Goal: Ask a question

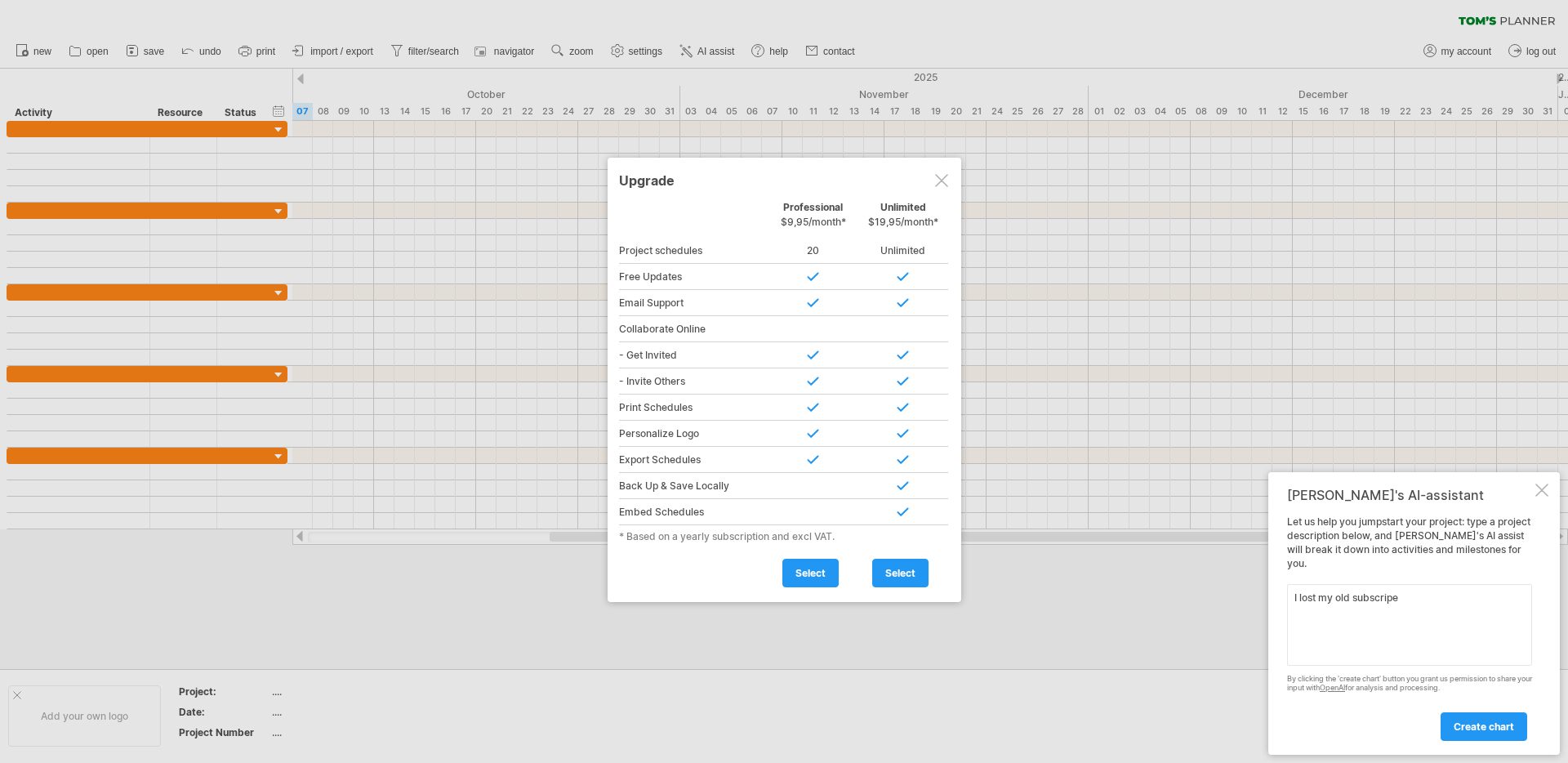
click at [1389, 590] on textarea "I lost my old subscripe" at bounding box center [1410, 624] width 245 height 82
click at [1400, 589] on textarea "I lost my old subscripe" at bounding box center [1410, 624] width 245 height 82
drag, startPoint x: 1341, startPoint y: 595, endPoint x: 1400, endPoint y: 658, distance: 86.3
drag, startPoint x: 1377, startPoint y: 693, endPoint x: 1380, endPoint y: 615, distance: 78.1
click at [1416, 589] on textarea "I lost my old subscripe" at bounding box center [1410, 624] width 245 height 82
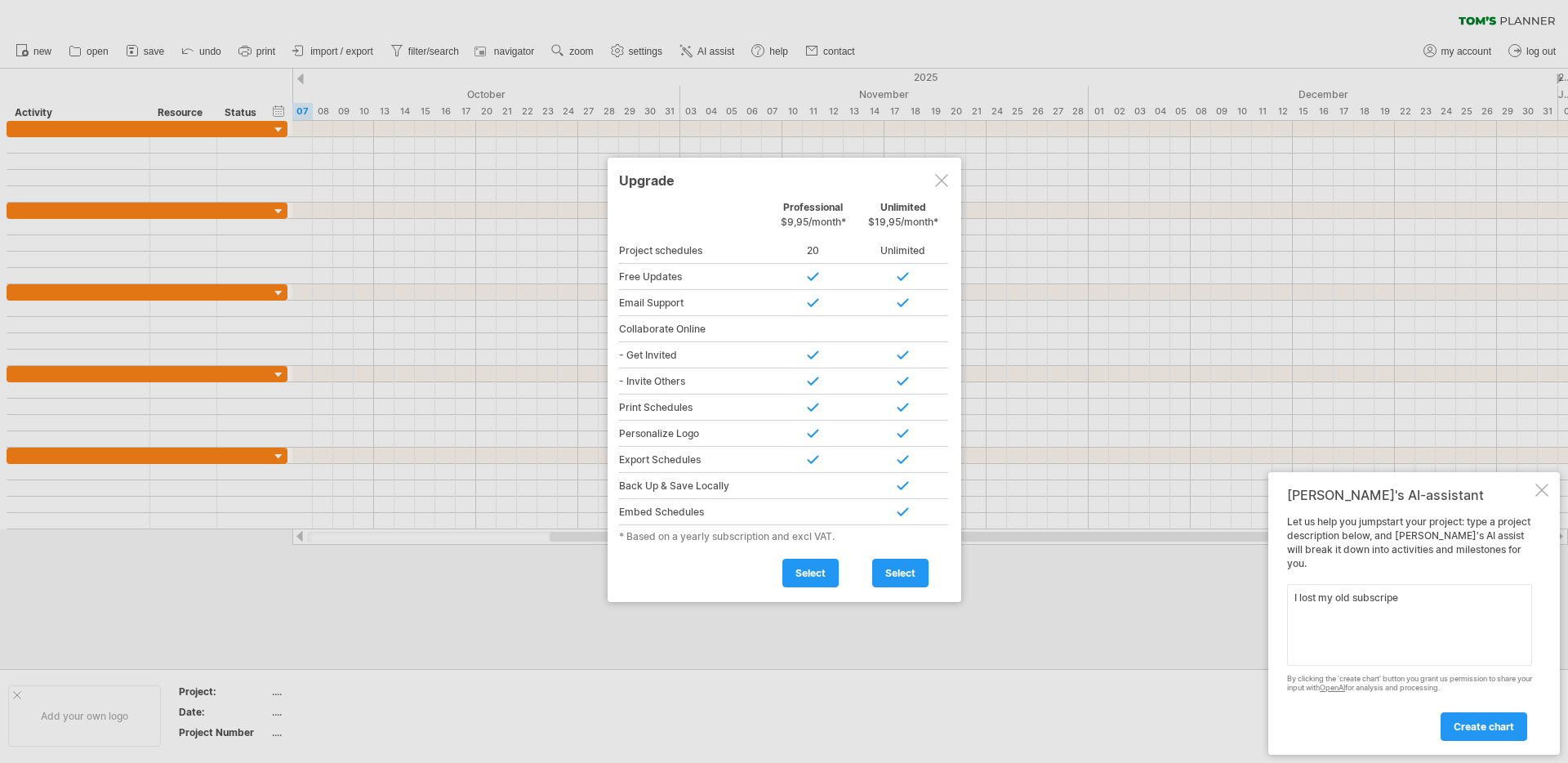
click at [1416, 589] on textarea "I lost my old subscripe" at bounding box center [1410, 624] width 245 height 82
drag, startPoint x: 1365, startPoint y: 591, endPoint x: 1443, endPoint y: 604, distance: 79.1
click at [1443, 604] on textarea "I lost my old subscripe" at bounding box center [1410, 624] width 245 height 82
paste textarea "be"
click at [1468, 620] on textarea "I lost my old subscribed account. That account has been deleted by my previous …" at bounding box center [1410, 624] width 245 height 82
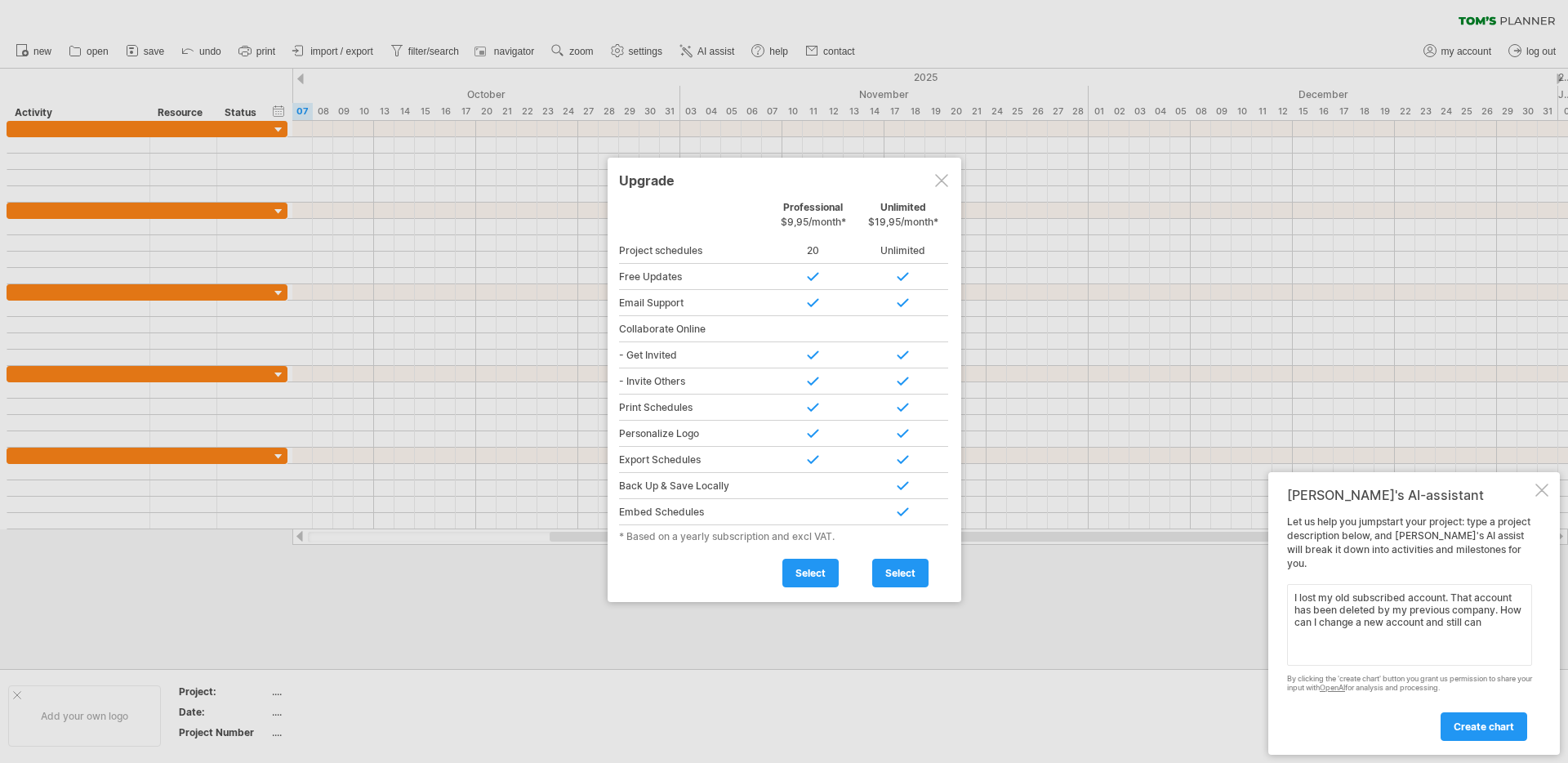
drag, startPoint x: 1454, startPoint y: 635, endPoint x: 1242, endPoint y: 582, distance: 218.5
click at [1242, 582] on div "Trying to reach [DOMAIN_NAME] Connected again... 0% clear filter new" at bounding box center [784, 381] width 1568 height 763
paste textarea "The account I used for my subscription has been deleted by my previous company,…"
type textarea "The account I used for my subscription has been deleted by my previous company,…"
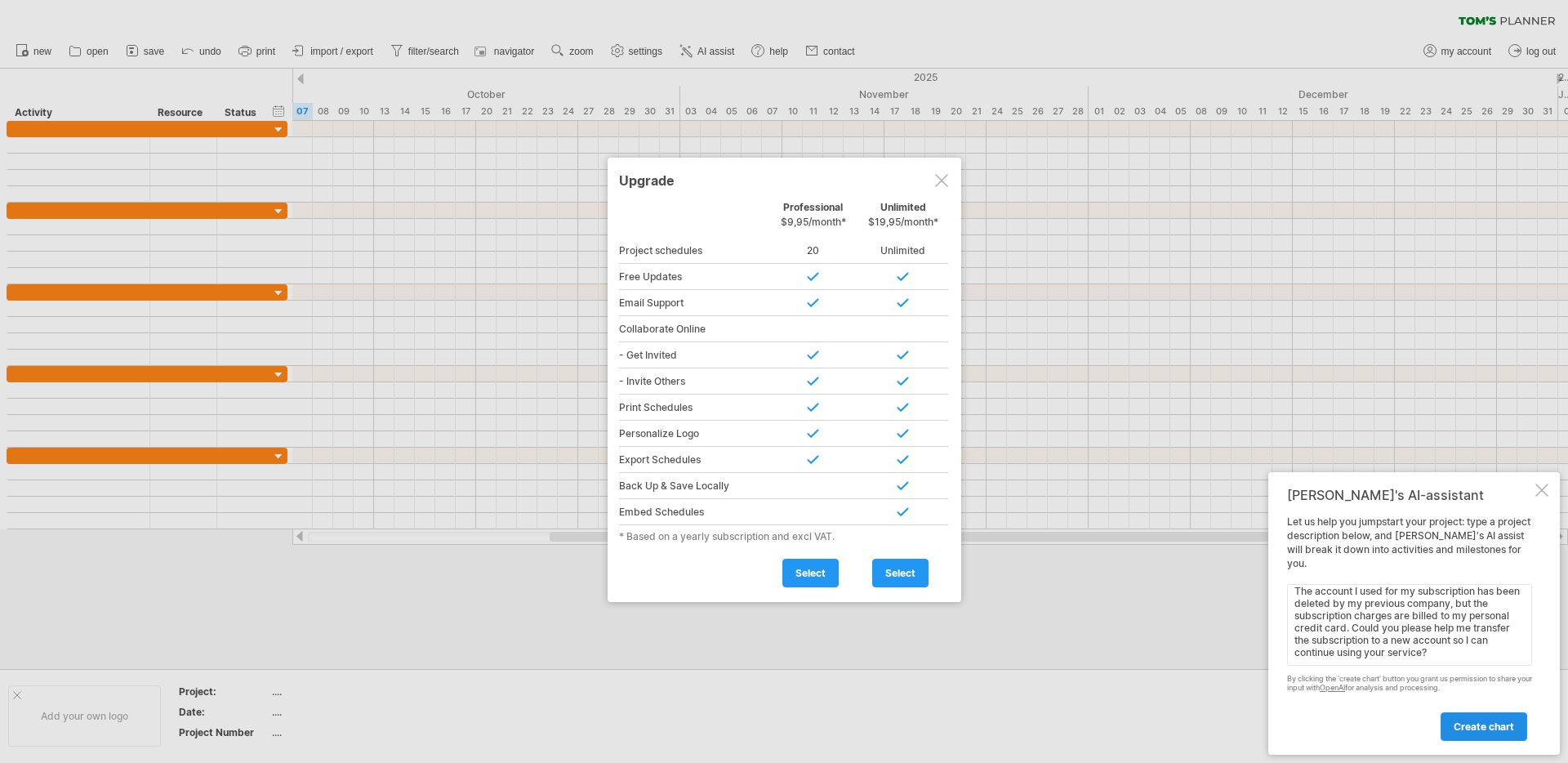
click at [1463, 722] on span "create chart" at bounding box center [1484, 726] width 60 height 13
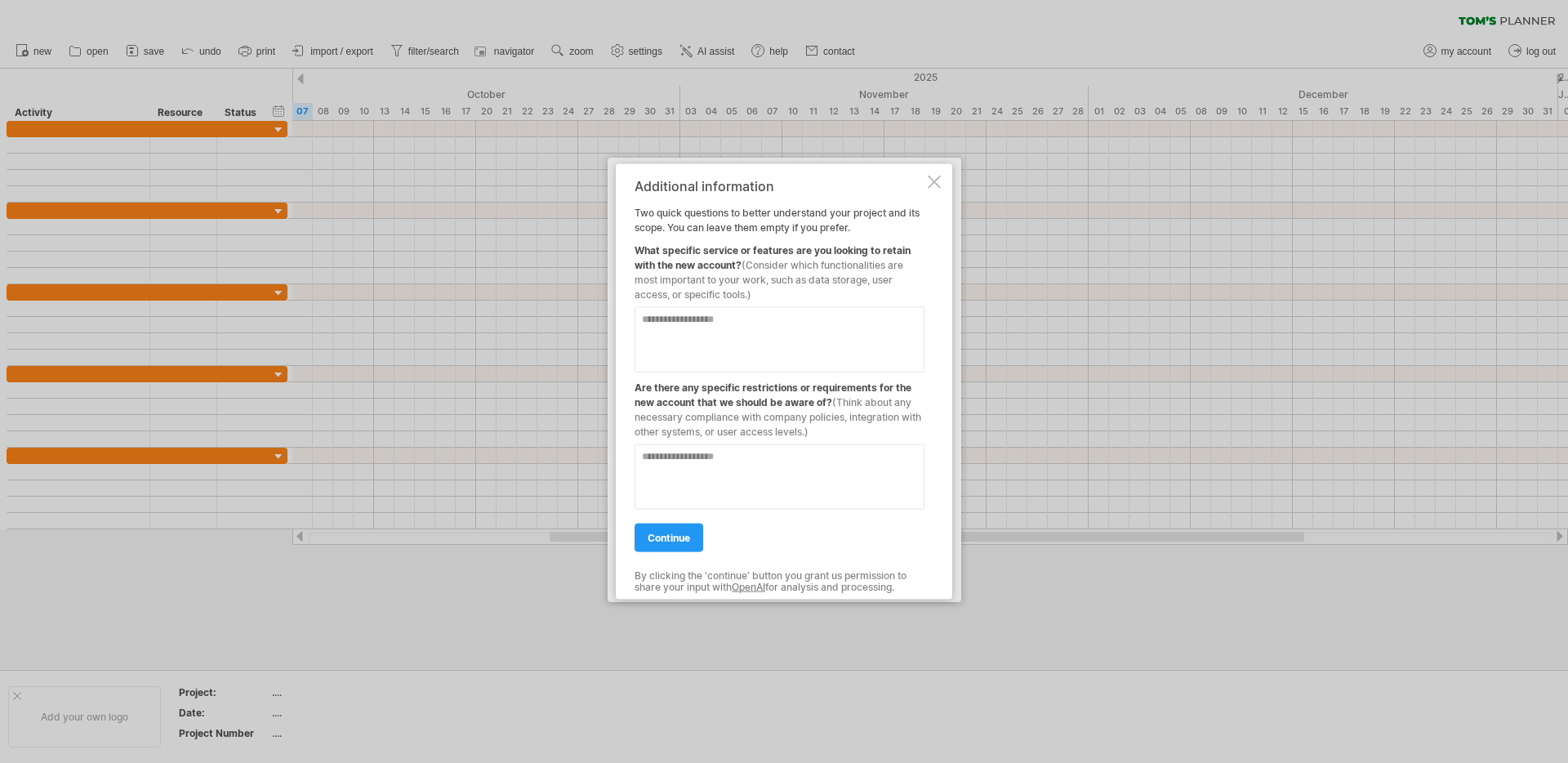
drag, startPoint x: 929, startPoint y: 159, endPoint x: 937, endPoint y: 148, distance: 13.6
click at [930, 176] on div at bounding box center [934, 182] width 14 height 14
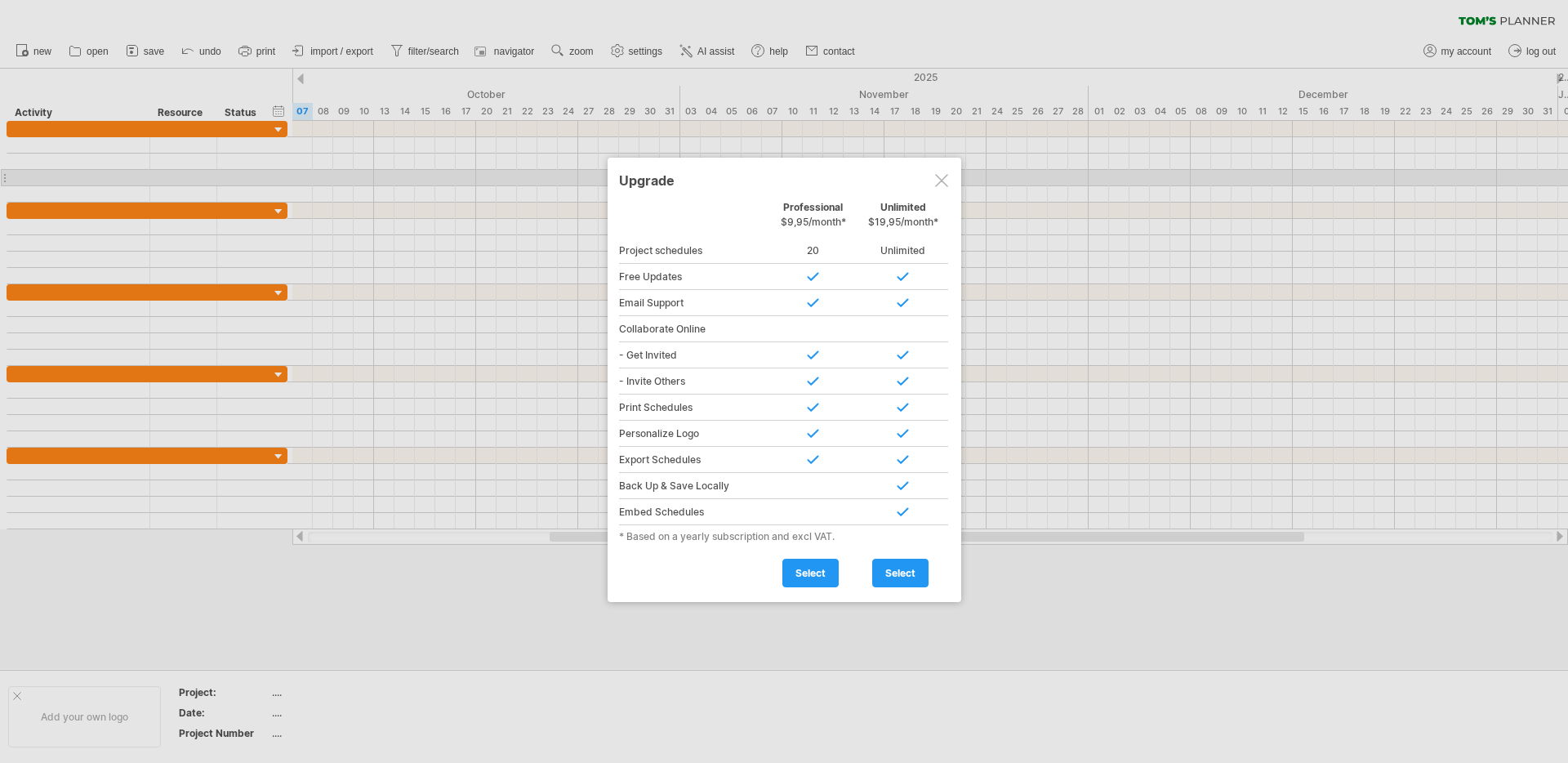
click at [941, 178] on div at bounding box center [942, 180] width 14 height 14
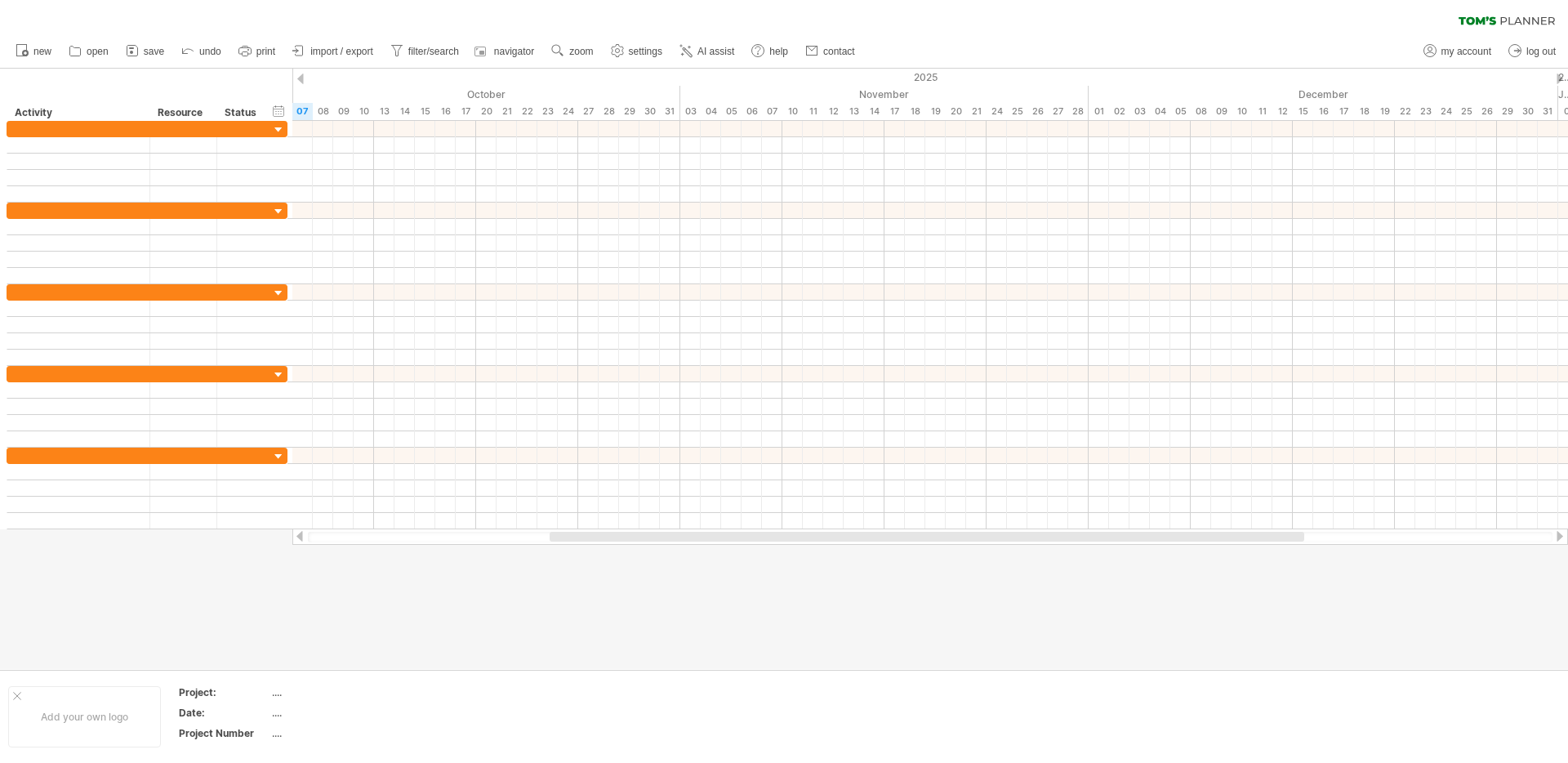
click at [1523, 16] on icon at bounding box center [1507, 21] width 96 height 9
